Goal: Transaction & Acquisition: Subscribe to service/newsletter

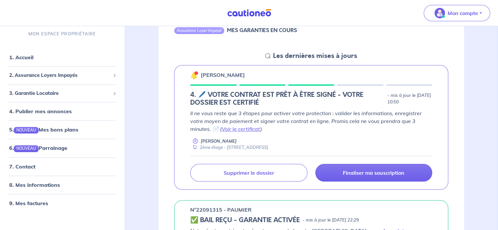
scroll to position [83, 0]
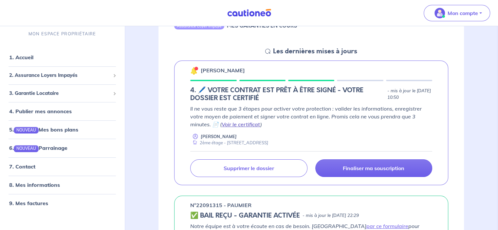
click at [243, 126] on link "Voir le certificat" at bounding box center [240, 124] width 39 height 7
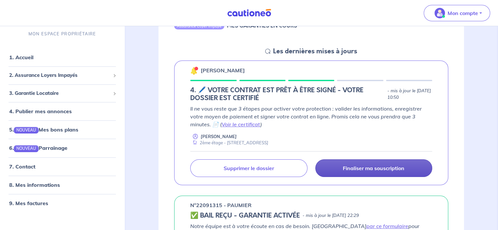
click at [365, 162] on link "Finaliser ma souscription" at bounding box center [373, 168] width 117 height 18
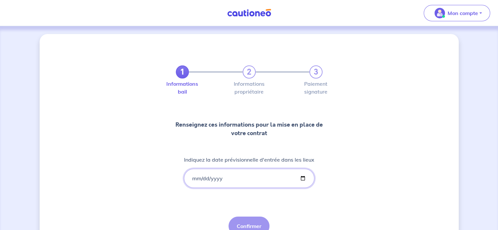
click at [205, 178] on input "Indiquez la date prévisionnelle d'entrée dans les lieux" at bounding box center [249, 178] width 130 height 19
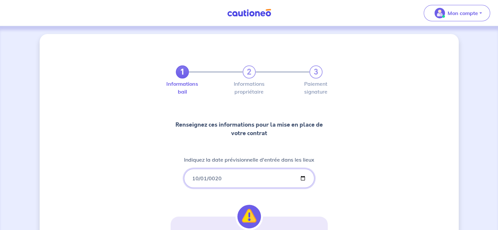
click at [210, 177] on input "0020-10-01" at bounding box center [249, 178] width 130 height 19
click at [207, 174] on input "0020-10-01" at bounding box center [249, 178] width 130 height 19
click at [204, 175] on input "0020-10-01" at bounding box center [249, 178] width 130 height 19
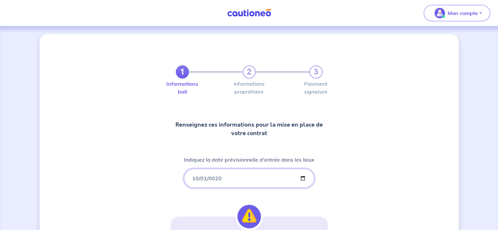
click at [215, 179] on input "0020-10-01" at bounding box center [249, 178] width 130 height 19
type input "[DATE]"
click at [304, 179] on input "[DATE]" at bounding box center [249, 178] width 130 height 19
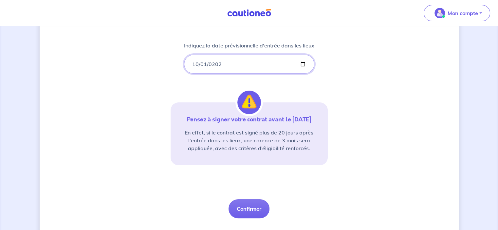
scroll to position [119, 0]
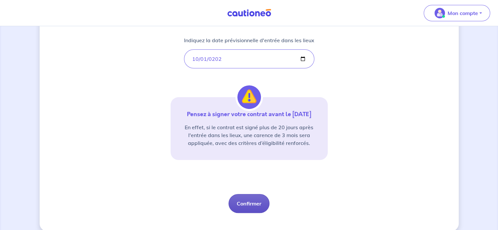
click at [251, 200] on button "Confirmer" at bounding box center [248, 203] width 41 height 19
select select "FR"
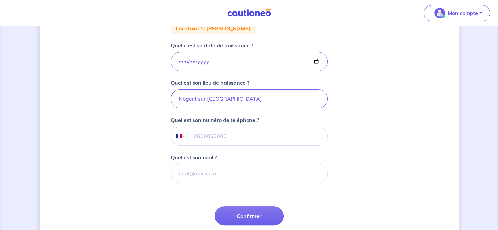
scroll to position [132, 0]
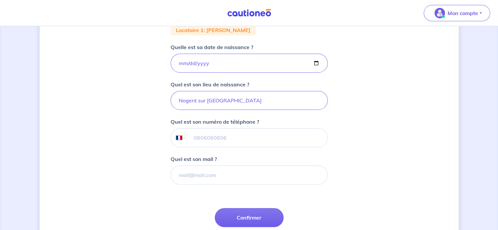
click at [263, 140] on input "tel" at bounding box center [255, 138] width 141 height 18
type input "06 65 56 11 76"
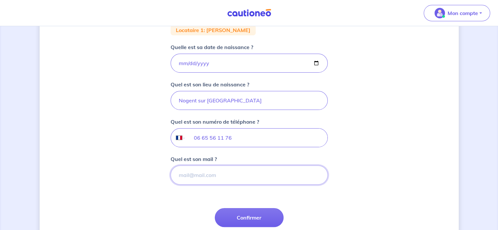
click at [220, 177] on input "Quel est son mail ?" at bounding box center [248, 175] width 157 height 19
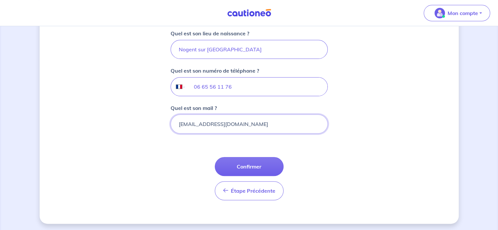
scroll to position [184, 0]
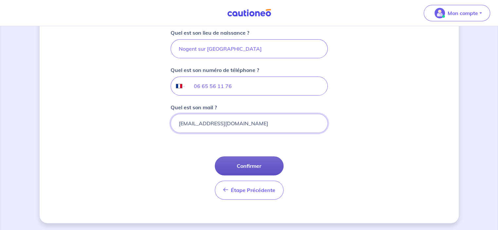
type input "[EMAIL_ADDRESS][DOMAIN_NAME]"
click at [245, 159] on button "Confirmer" at bounding box center [249, 165] width 69 height 19
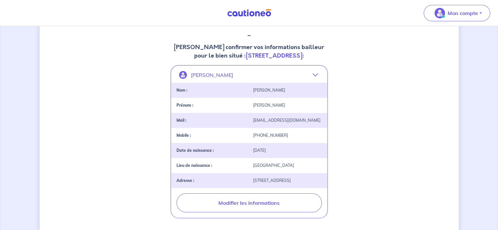
scroll to position [93, 0]
drag, startPoint x: 494, startPoint y: 153, endPoint x: 495, endPoint y: 162, distance: 8.6
click at [495, 162] on div "2 3 Informations bail Informations propriétaire Paiement signature [PERSON_NAME…" at bounding box center [249, 156] width 498 height 446
click at [415, 158] on div "2 3 Informations bail Informations propriétaire Paiement signature [PERSON_NAME…" at bounding box center [249, 156] width 419 height 431
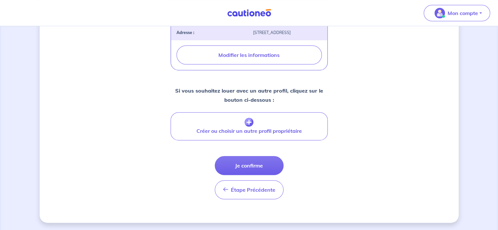
scroll to position [240, 0]
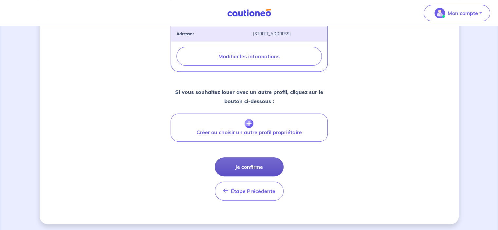
click at [242, 167] on button "Je confirme" at bounding box center [249, 166] width 69 height 19
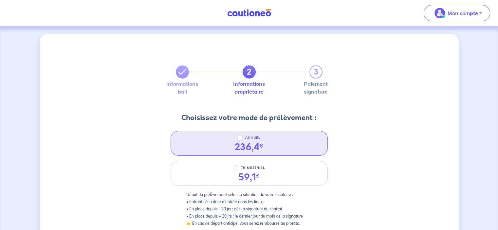
click at [247, 143] on div "236,4 €" at bounding box center [249, 147] width 28 height 11
radio input "true"
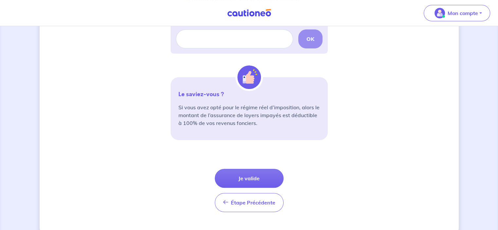
scroll to position [237, 0]
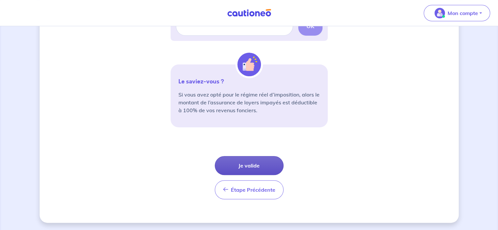
click at [256, 165] on button "Je valide" at bounding box center [249, 165] width 69 height 19
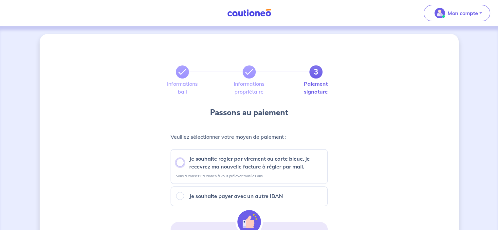
click at [179, 161] on input "Je souhaite régler par virement ou carte bleue, je recevrez ma nouvelle facture…" at bounding box center [180, 163] width 8 height 8
radio input "true"
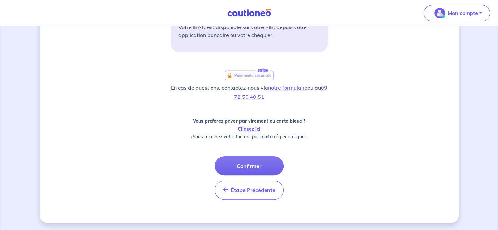
scroll to position [225, 0]
click at [257, 165] on button "Confirmer" at bounding box center [249, 165] width 69 height 19
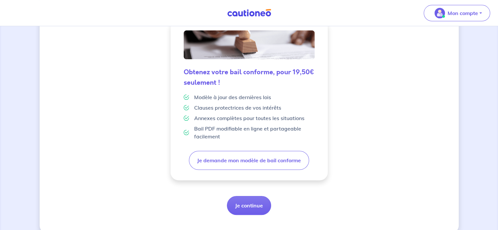
scroll to position [174, 0]
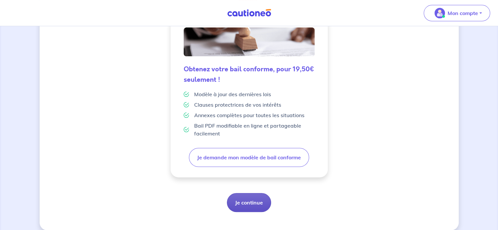
click at [253, 201] on button "Je continue" at bounding box center [249, 202] width 44 height 19
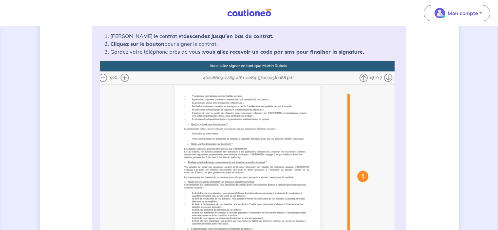
scroll to position [129, 0]
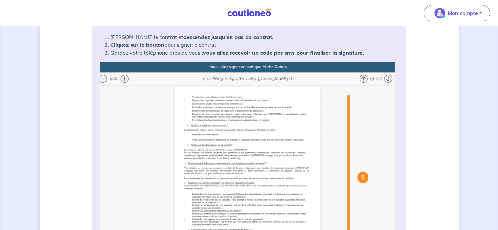
click at [127, 80] on img at bounding box center [249, 192] width 298 height 260
click at [123, 78] on img at bounding box center [249, 192] width 298 height 260
click at [363, 76] on img at bounding box center [249, 192] width 298 height 260
click at [363, 78] on img at bounding box center [249, 192] width 298 height 260
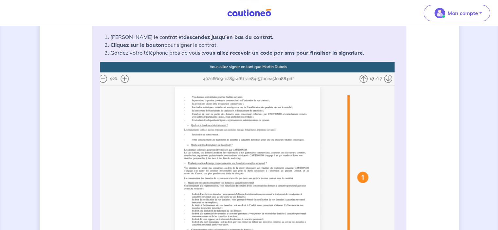
click at [363, 78] on img at bounding box center [249, 192] width 298 height 260
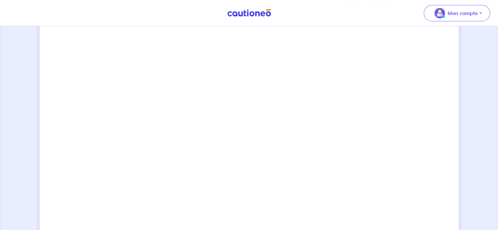
scroll to position [457, 0]
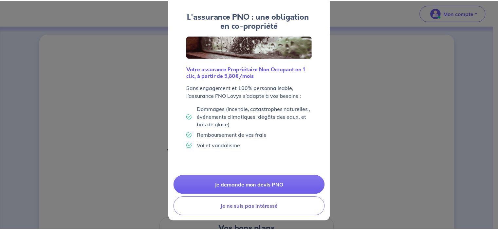
scroll to position [30, 0]
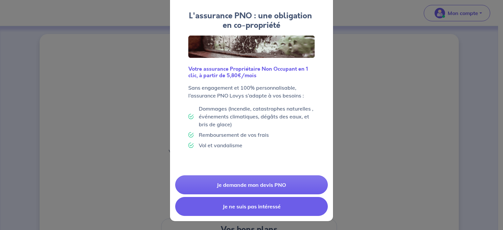
click at [230, 203] on button "Je ne suis pas intéressé" at bounding box center [251, 206] width 152 height 19
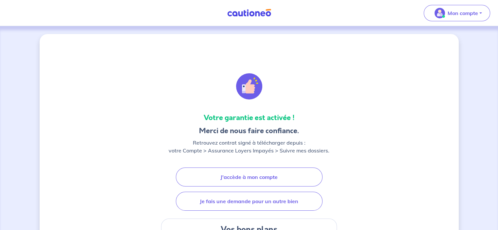
scroll to position [10, 0]
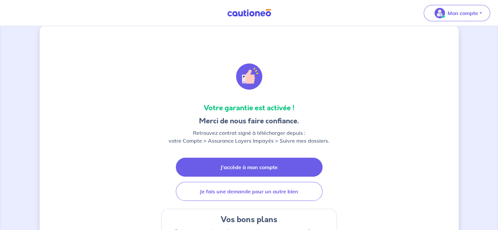
click at [250, 168] on link "J'accède à mon compte" at bounding box center [249, 167] width 147 height 19
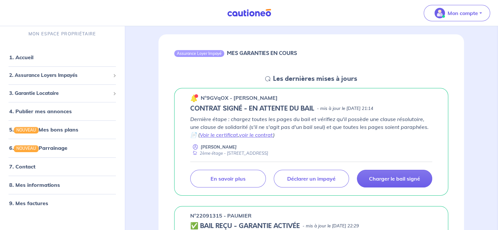
scroll to position [59, 0]
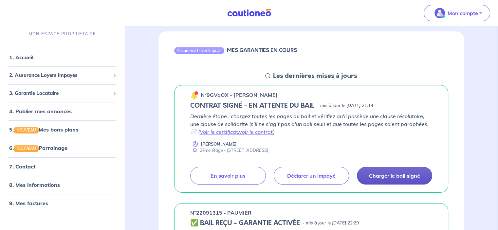
click at [390, 179] on link "Charger le bail signé" at bounding box center [394, 176] width 75 height 18
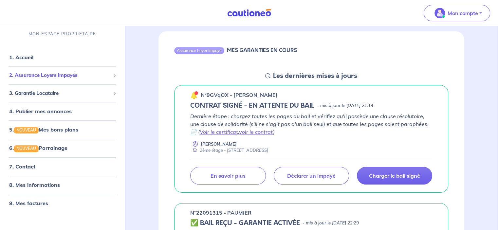
click at [93, 73] on span "2. Assurance Loyers Impayés" at bounding box center [59, 76] width 101 height 8
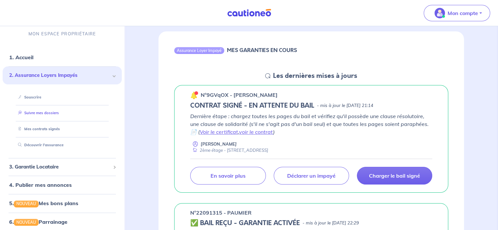
click at [34, 111] on link "Suivre mes dossiers" at bounding box center [37, 113] width 44 height 5
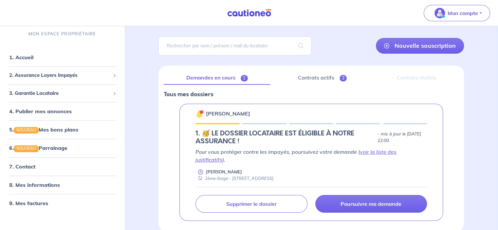
scroll to position [39, 0]
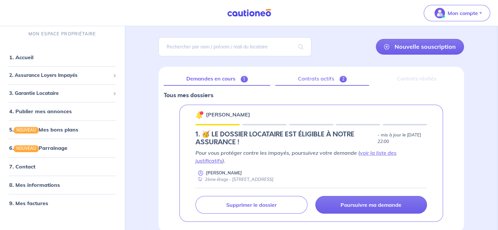
click at [315, 78] on link "Contrats actifs 2" at bounding box center [322, 79] width 94 height 14
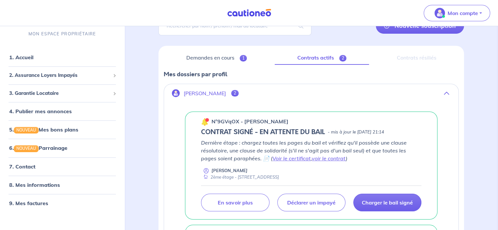
scroll to position [62, 0]
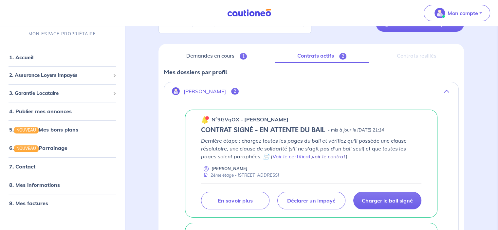
click at [316, 155] on link "voir le contrat" at bounding box center [328, 156] width 34 height 7
click at [314, 158] on link "voir le contrat" at bounding box center [328, 156] width 34 height 7
click at [272, 155] on link "Voir le certificat" at bounding box center [291, 156] width 38 height 7
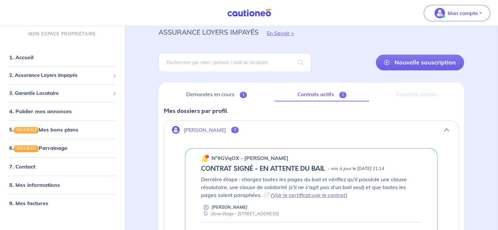
scroll to position [15, 0]
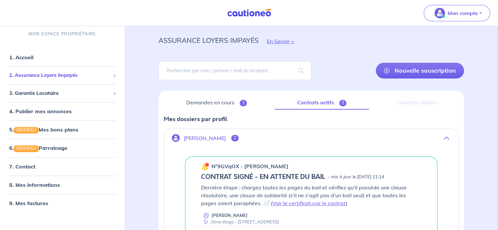
click at [61, 75] on span "2. Assurance Loyers Impayés" at bounding box center [59, 76] width 101 height 8
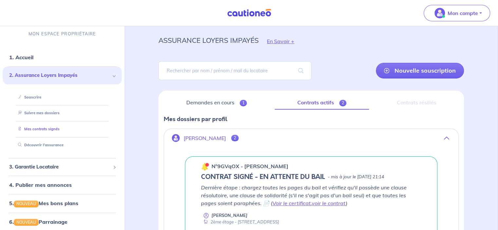
click at [45, 128] on link "Mes contrats signés" at bounding box center [37, 129] width 44 height 5
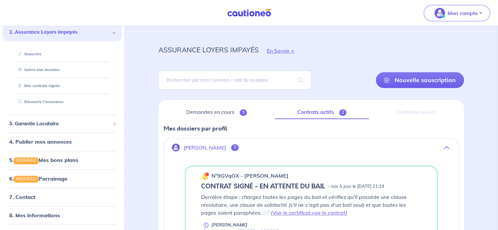
scroll to position [59, 0]
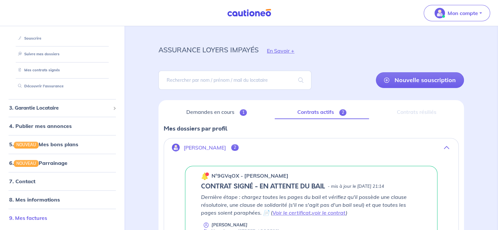
click at [33, 220] on link "9. Mes factures" at bounding box center [28, 218] width 38 height 7
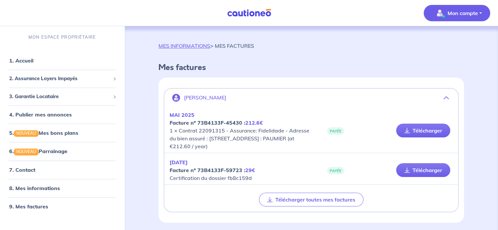
click at [465, 13] on p "Mon compte" at bounding box center [462, 13] width 30 height 8
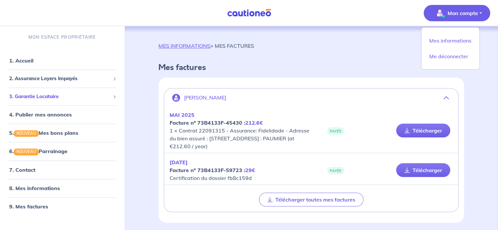
click at [46, 98] on span "3. Garantie Locataire" at bounding box center [59, 97] width 101 height 8
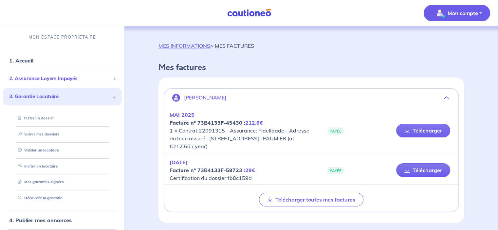
click at [65, 76] on span "2. Assurance Loyers Impayés" at bounding box center [59, 79] width 101 height 8
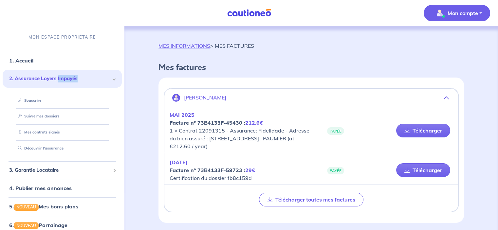
click at [65, 76] on span "2. Assurance Loyers Impayés" at bounding box center [59, 79] width 101 height 8
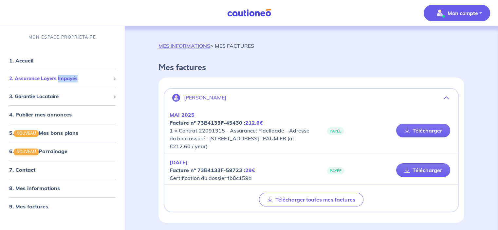
click at [65, 76] on span "2. Assurance Loyers Impayés" at bounding box center [59, 79] width 101 height 8
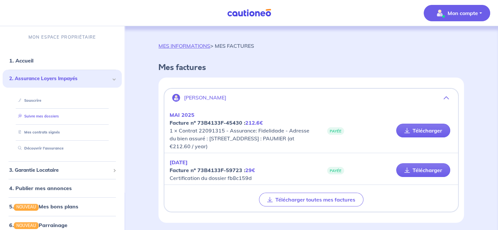
click at [39, 118] on link "Suivre mes dossiers" at bounding box center [37, 116] width 44 height 5
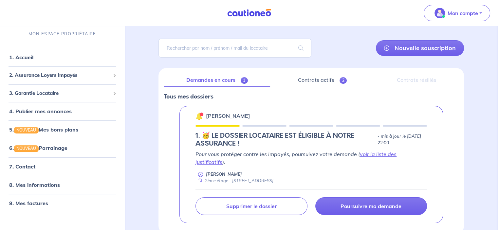
scroll to position [39, 0]
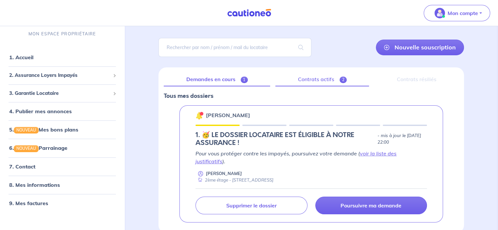
click at [315, 81] on link "Contrats actifs 2" at bounding box center [322, 80] width 94 height 14
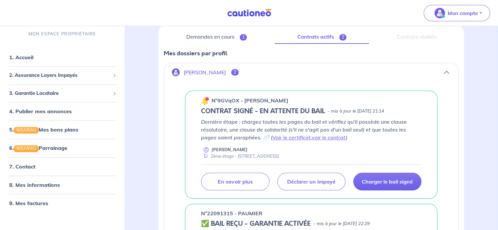
scroll to position [81, 0]
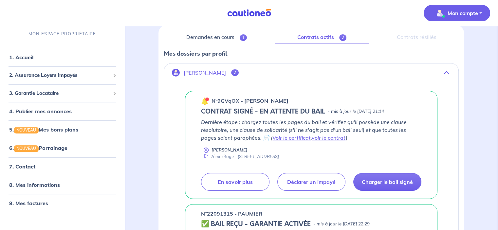
click at [476, 13] on p "Mon compte" at bounding box center [462, 13] width 30 height 8
click at [82, 77] on span "2. Assurance Loyers Impayés" at bounding box center [59, 76] width 101 height 8
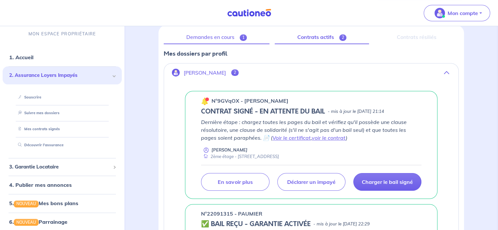
click at [217, 40] on link "Demandes en cours 1" at bounding box center [217, 37] width 106 height 14
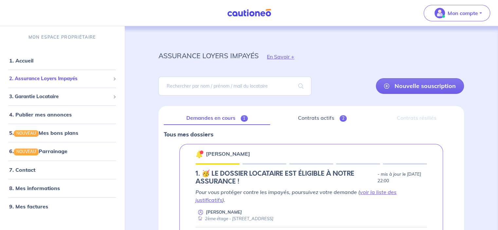
click at [77, 79] on span "2. Assurance Loyers Impayés" at bounding box center [59, 79] width 101 height 8
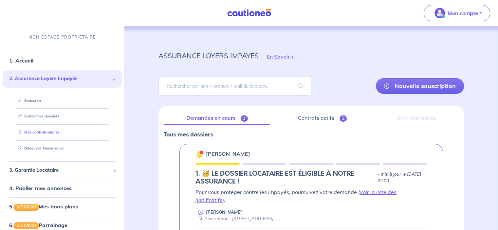
click at [41, 134] on link "Mes contrats signés" at bounding box center [37, 132] width 44 height 5
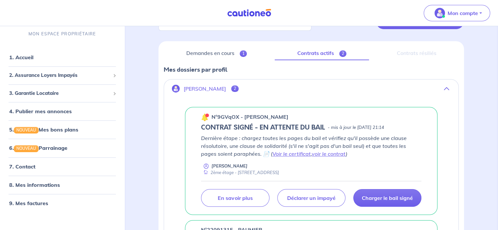
scroll to position [65, 0]
click at [275, 151] on link "Voir le certificat" at bounding box center [291, 153] width 38 height 7
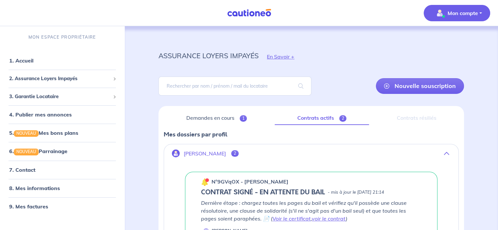
click at [481, 15] on button "Mon compte" at bounding box center [456, 13] width 66 height 16
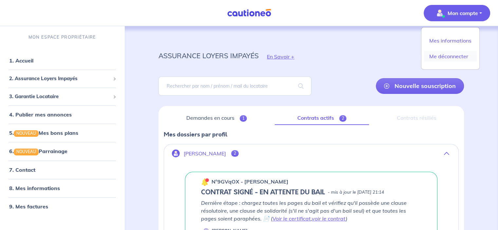
click at [455, 54] on link "Me déconnecter" at bounding box center [450, 56] width 53 height 10
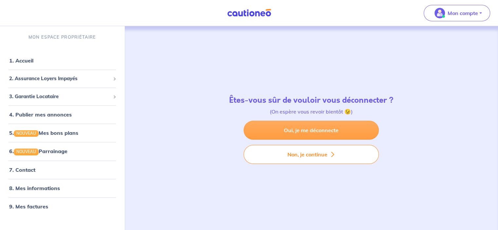
click at [306, 132] on link "Oui, je me déconnecte" at bounding box center [310, 130] width 135 height 19
